Goal: Transaction & Acquisition: Obtain resource

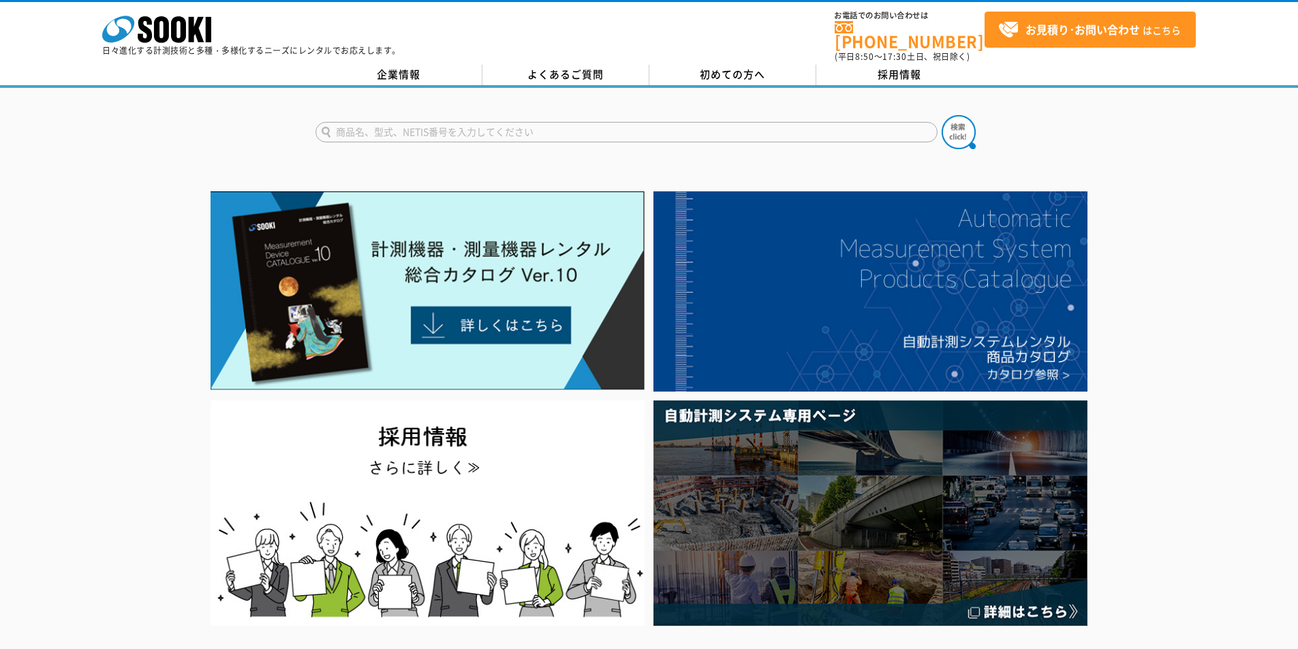
click at [431, 128] on input "text" at bounding box center [626, 132] width 622 height 20
type input "bb"
click at [942, 115] on button at bounding box center [959, 132] width 34 height 34
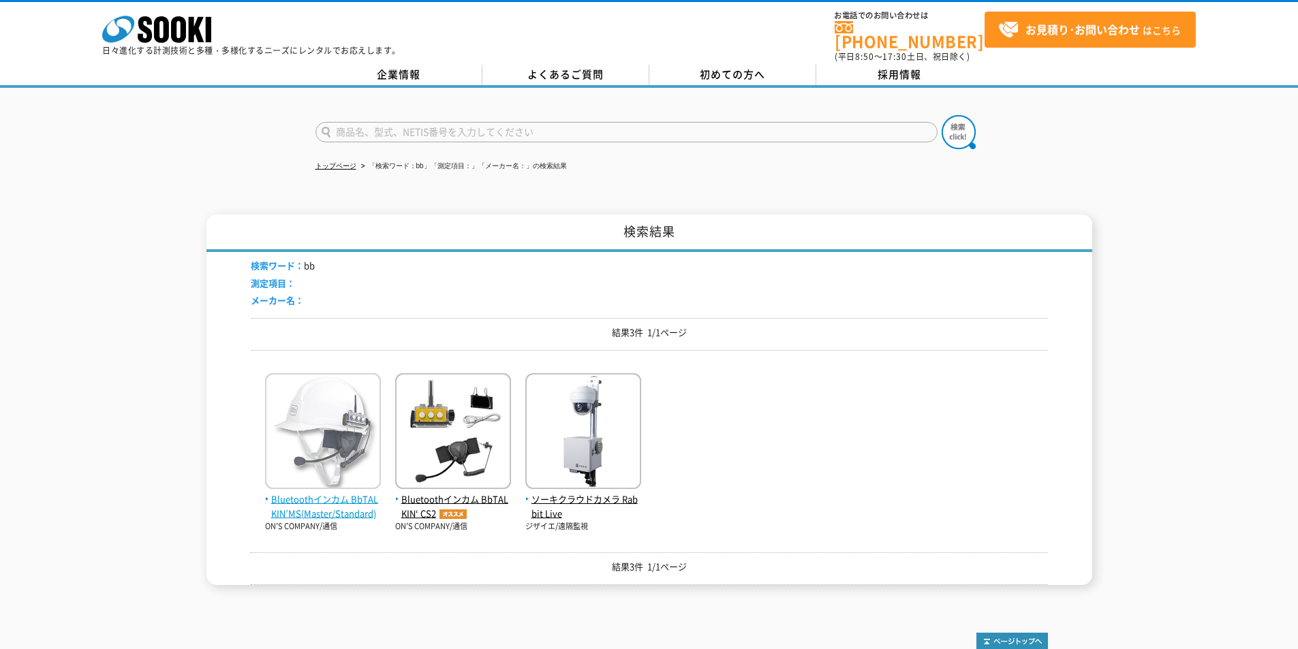
click at [345, 503] on span "Bluetoothインカム BbTALKIN’MS(Master/Standard)" at bounding box center [323, 507] width 116 height 29
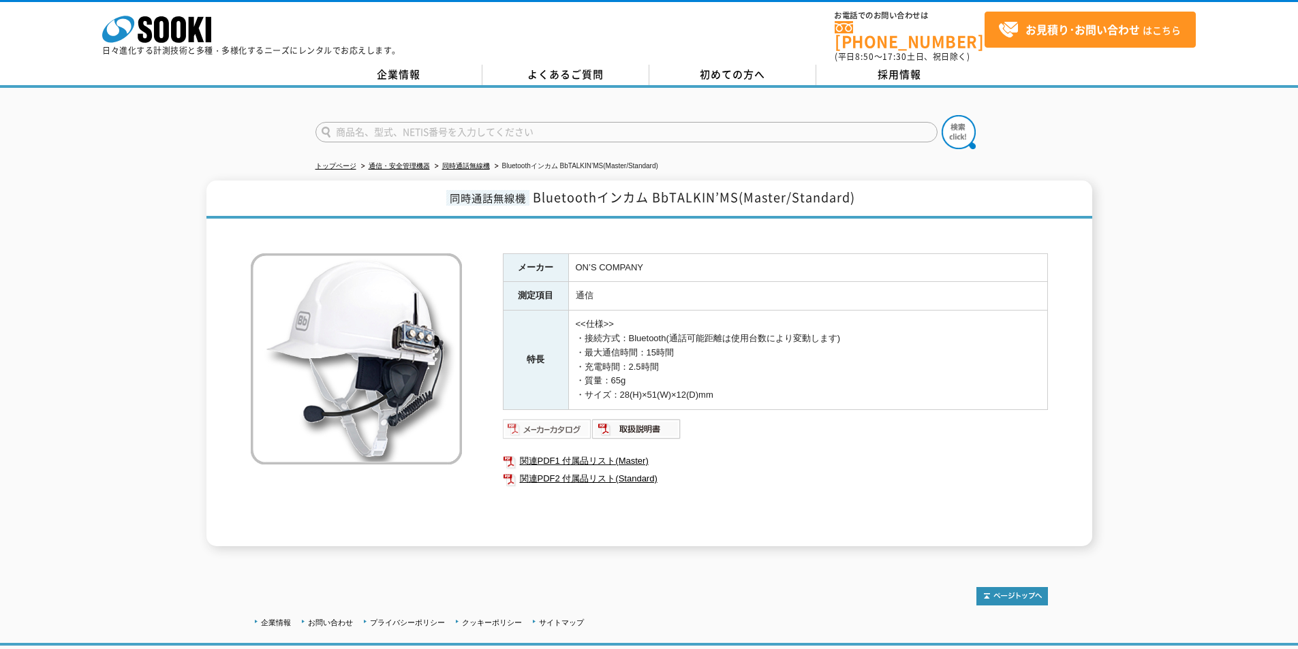
click at [559, 418] on img at bounding box center [547, 429] width 89 height 22
click at [190, 27] on polygon at bounding box center [197, 29] width 16 height 25
